Goal: Task Accomplishment & Management: Manage account settings

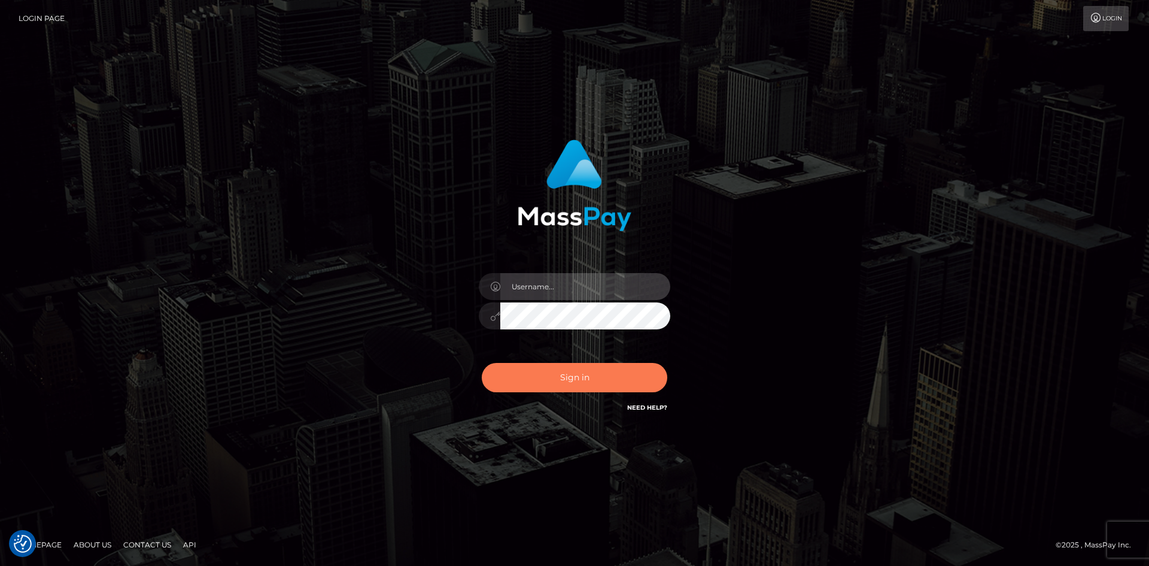
type input "Amy.Springer2"
click at [562, 384] on button "Sign in" at bounding box center [575, 377] width 186 height 29
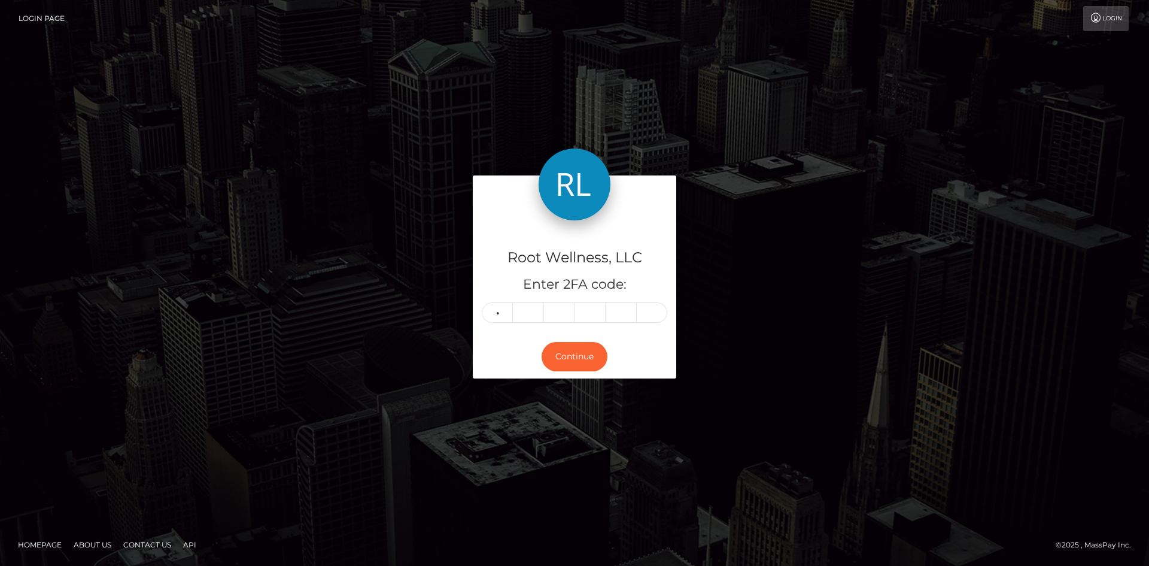
type input "6"
type input "0"
type input "1"
type input "0"
type input "5"
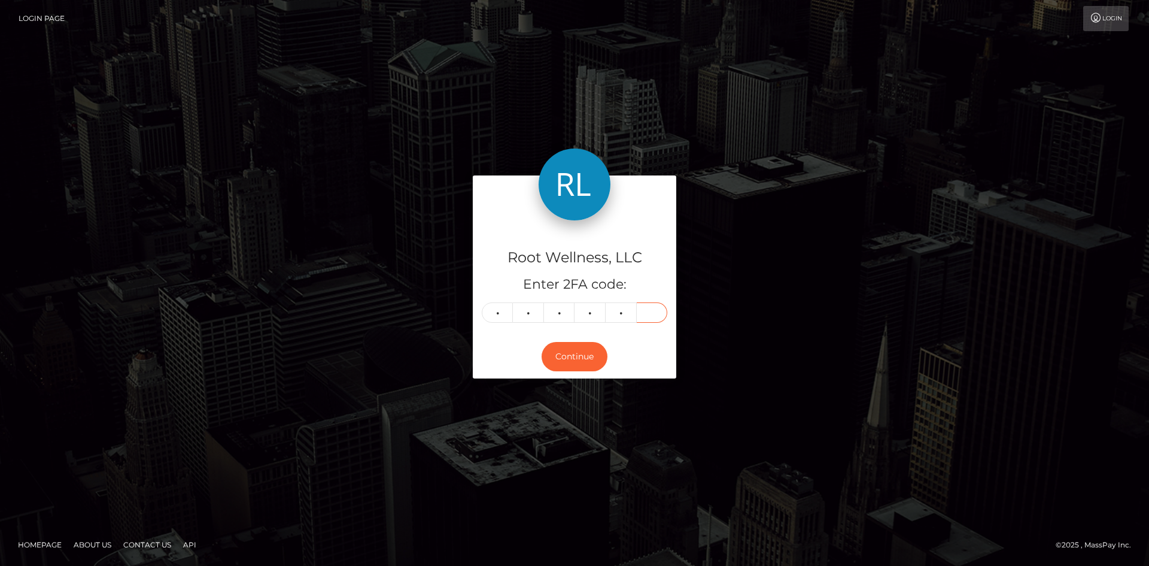
type input "4"
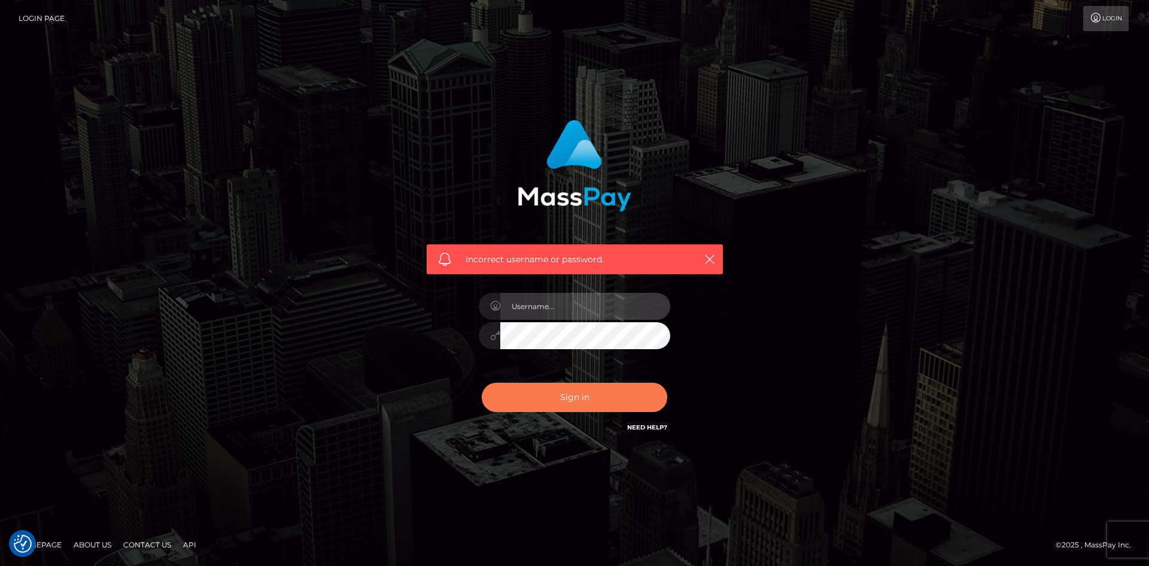
type input "Amy.Springer2"
click at [569, 391] on button "Sign in" at bounding box center [575, 396] width 186 height 29
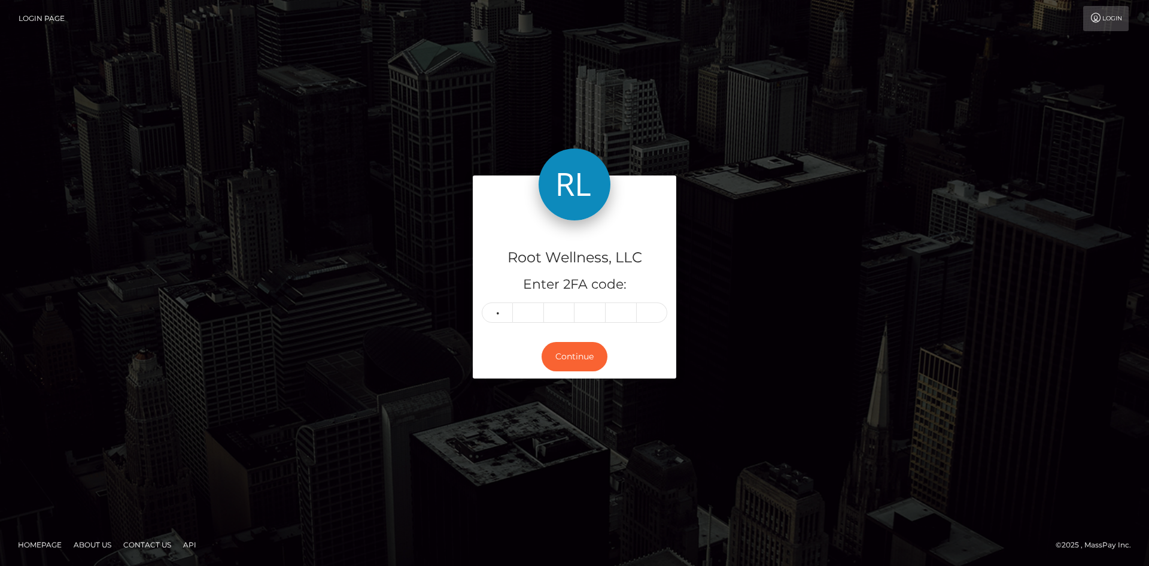
type input "2"
type input "0"
type input "9"
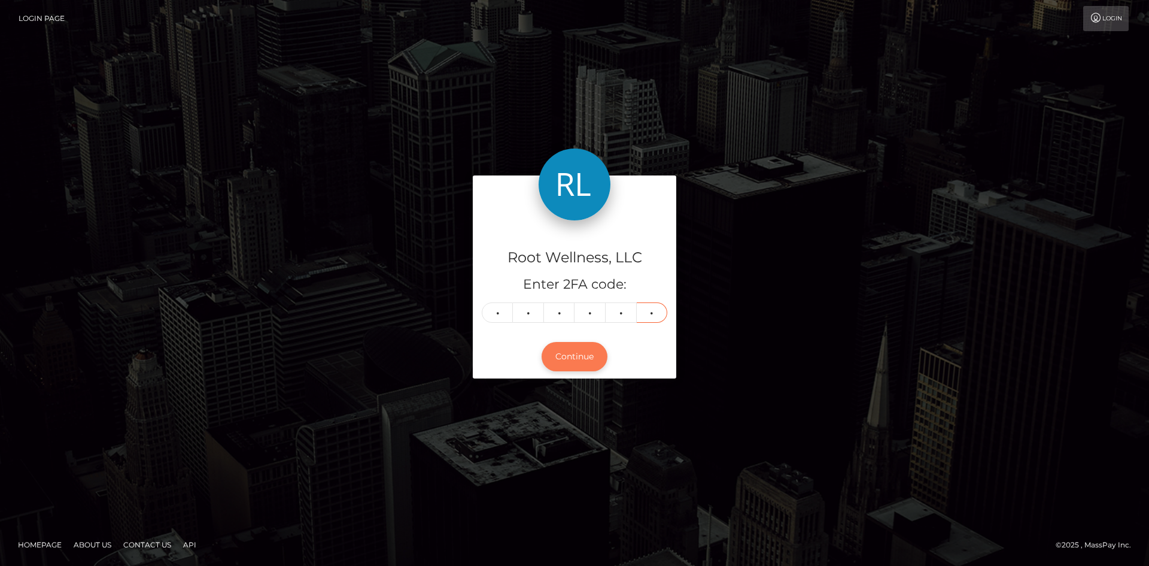
type input "5"
click at [582, 362] on button "Continue" at bounding box center [575, 356] width 66 height 29
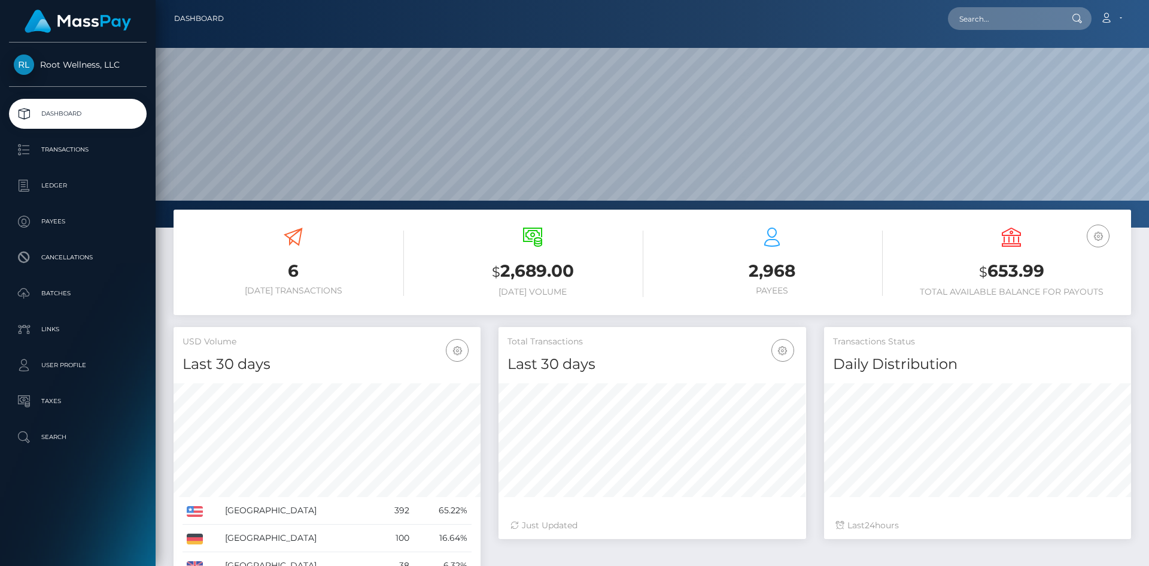
scroll to position [212, 308]
click at [45, 291] on p "Batches" at bounding box center [78, 293] width 128 height 18
